Goal: Check status: Check status

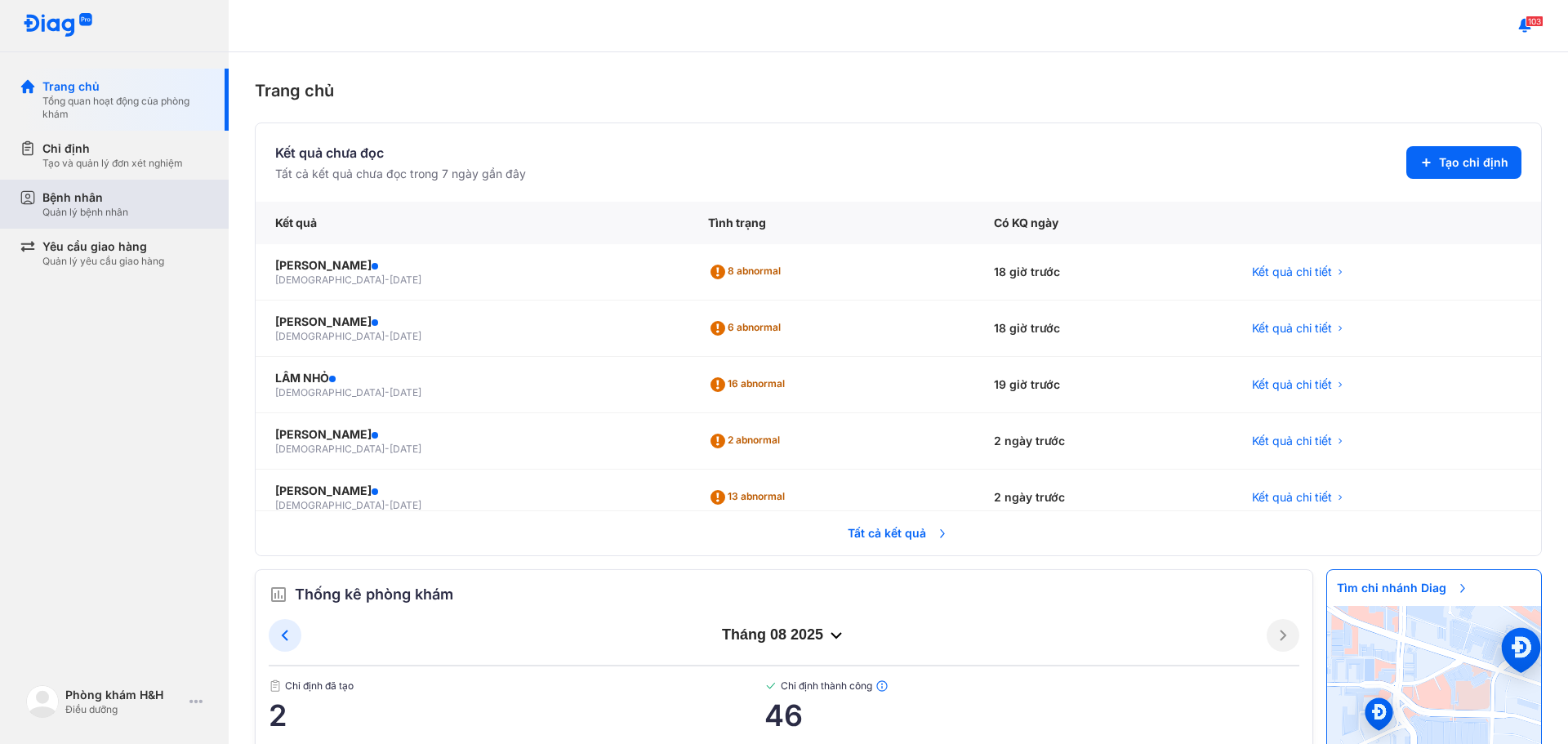
click at [144, 204] on div "Bệnh nhân Quản lý bệnh nhân" at bounding box center [126, 203] width 167 height 29
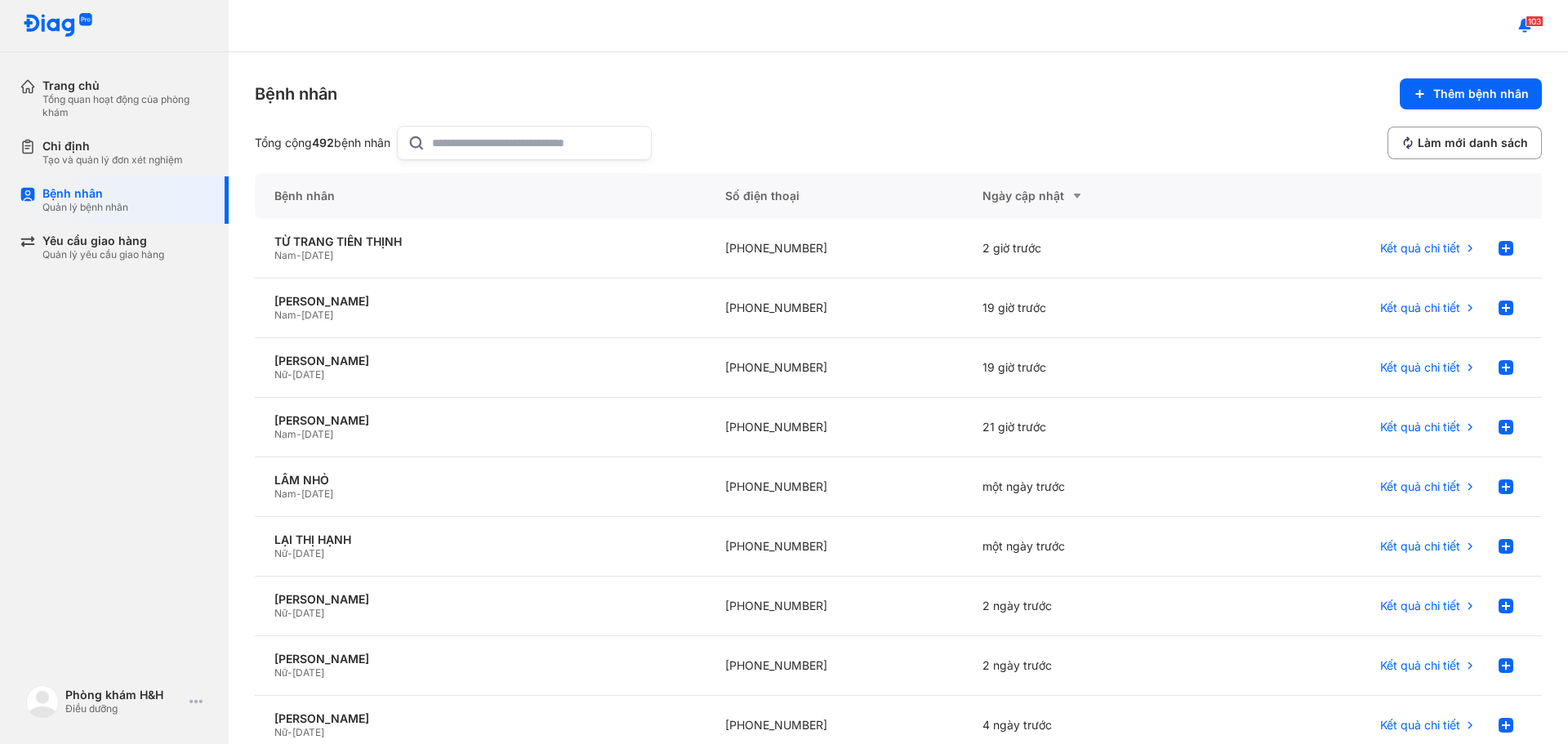
click at [516, 143] on input "text" at bounding box center [536, 143] width 209 height 33
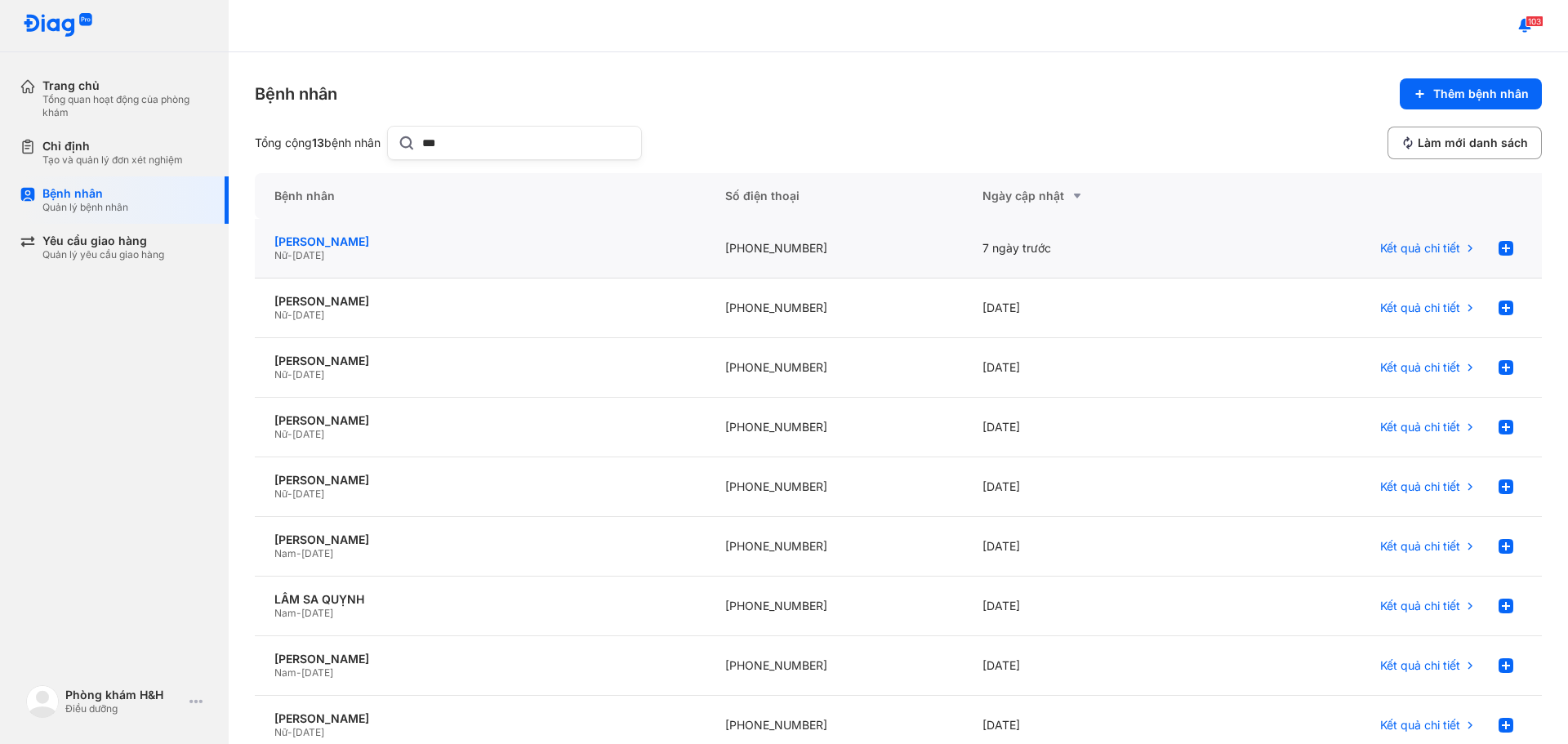
type input "***"
click at [520, 242] on div "[PERSON_NAME]" at bounding box center [480, 242] width 411 height 14
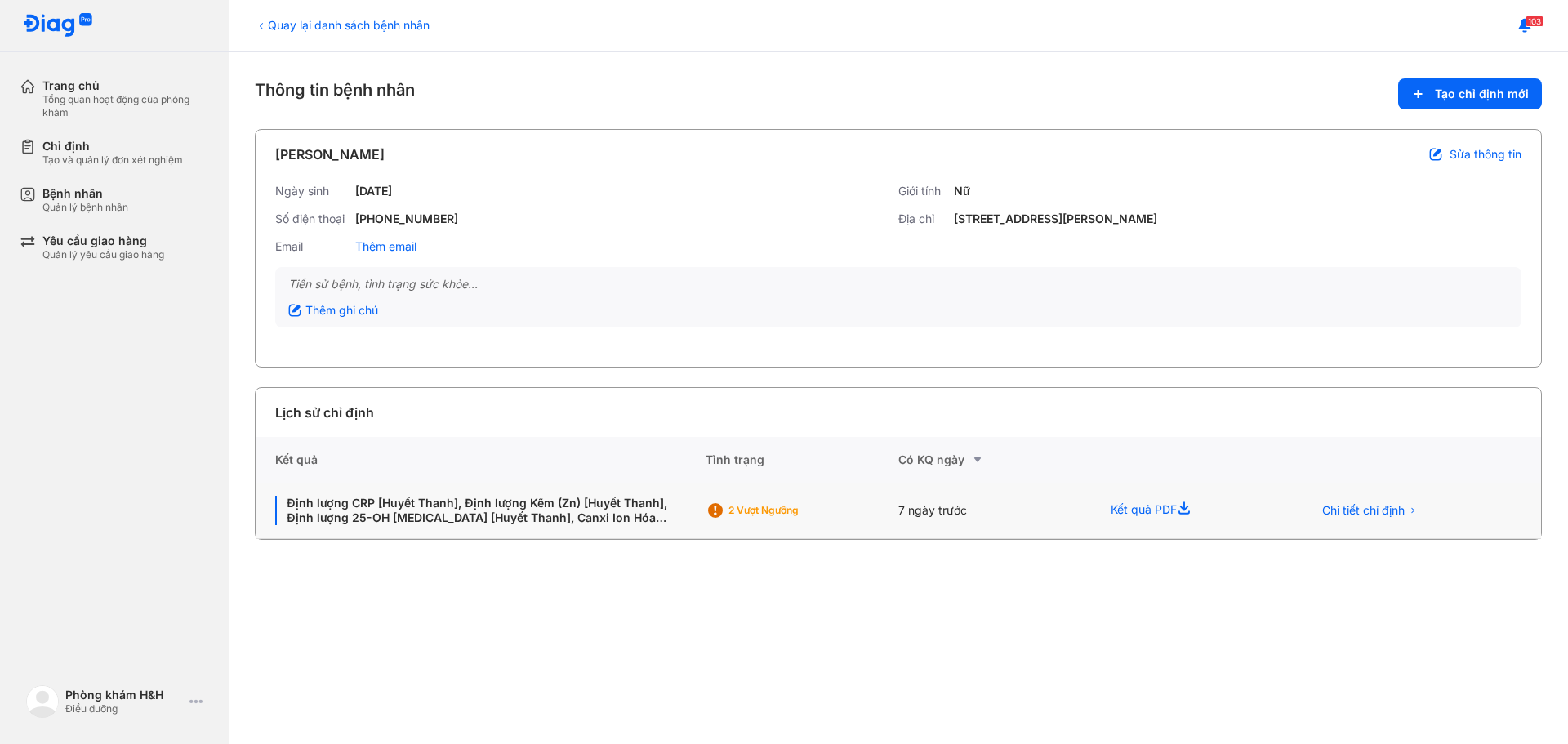
click at [1091, 510] on div "7 ngày trước" at bounding box center [1191, 510] width 201 height 56
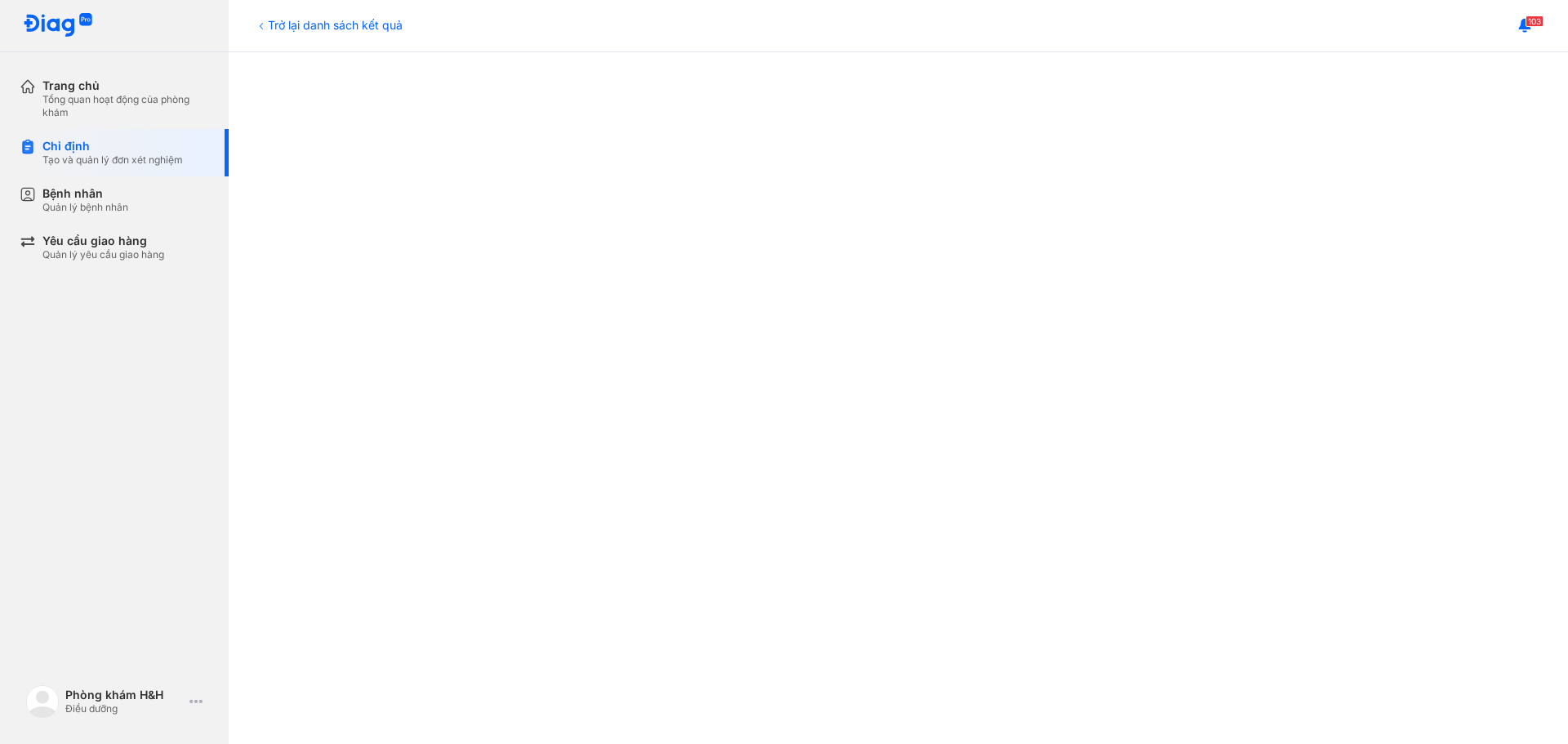
scroll to position [409, 0]
click at [313, 291] on div at bounding box center [898, 505] width 1274 height 1254
click at [318, 340] on div at bounding box center [898, 668] width 1274 height 1254
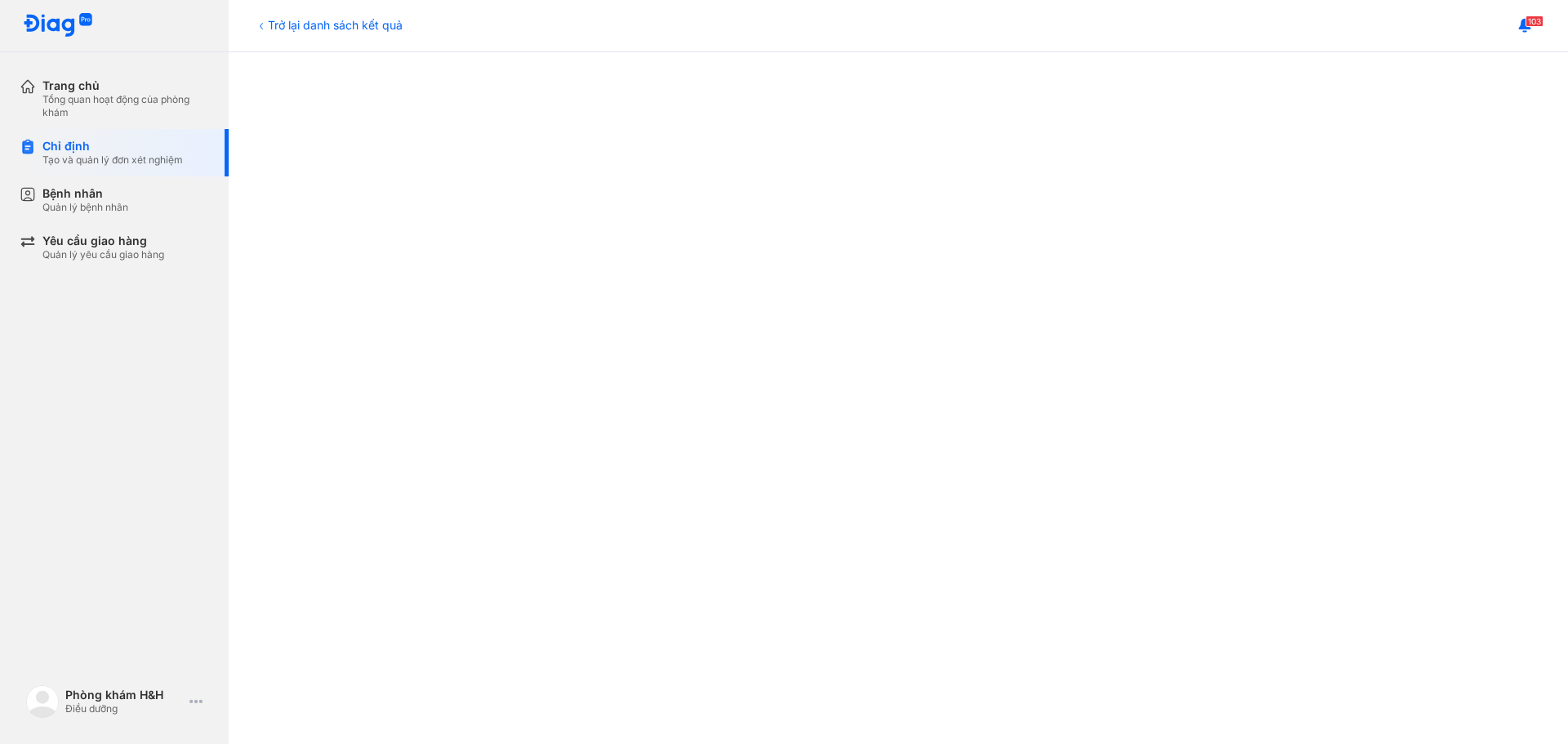
click at [373, 391] on div at bounding box center [898, 84] width 1274 height 1254
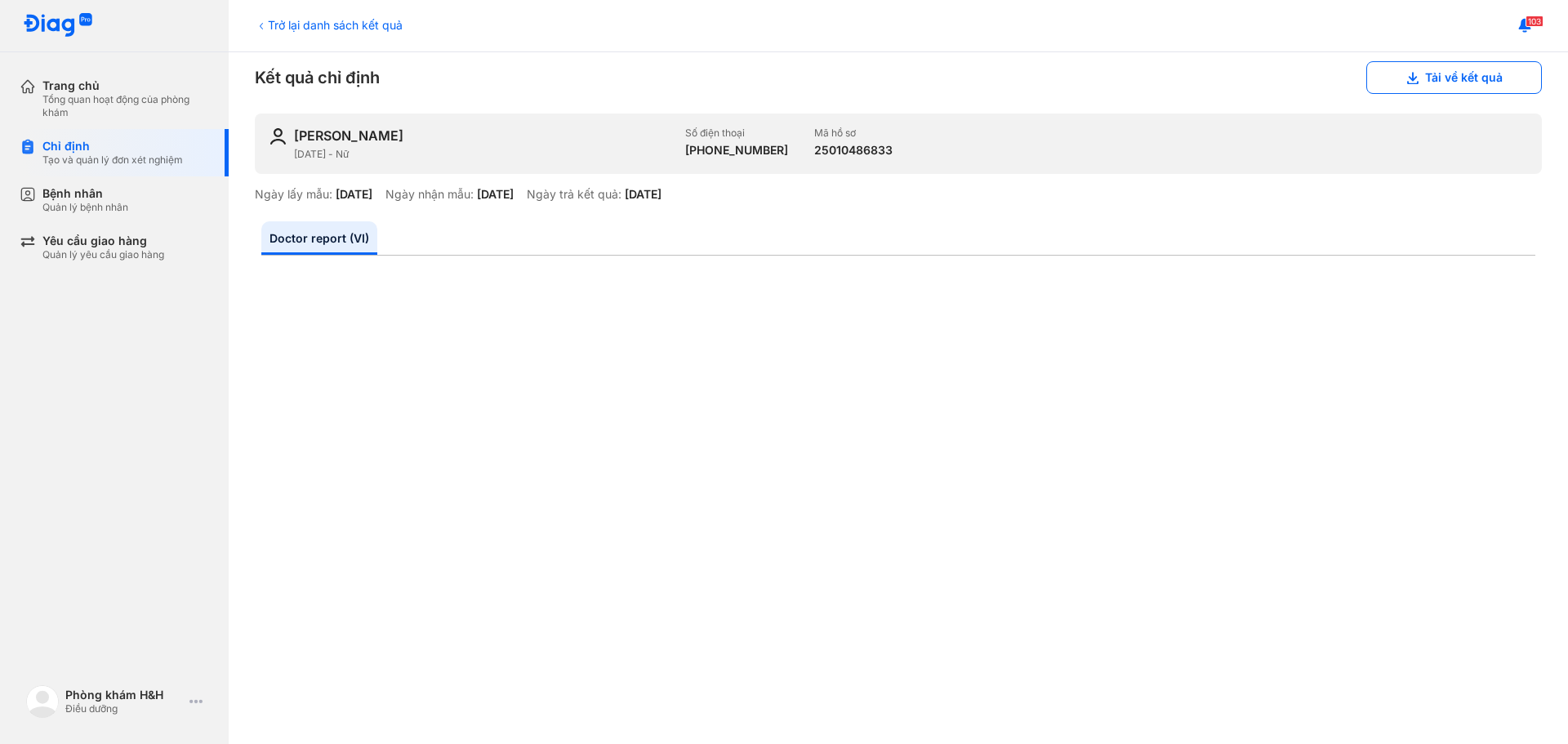
scroll to position [0, 0]
